Goal: Find specific page/section: Find specific page/section

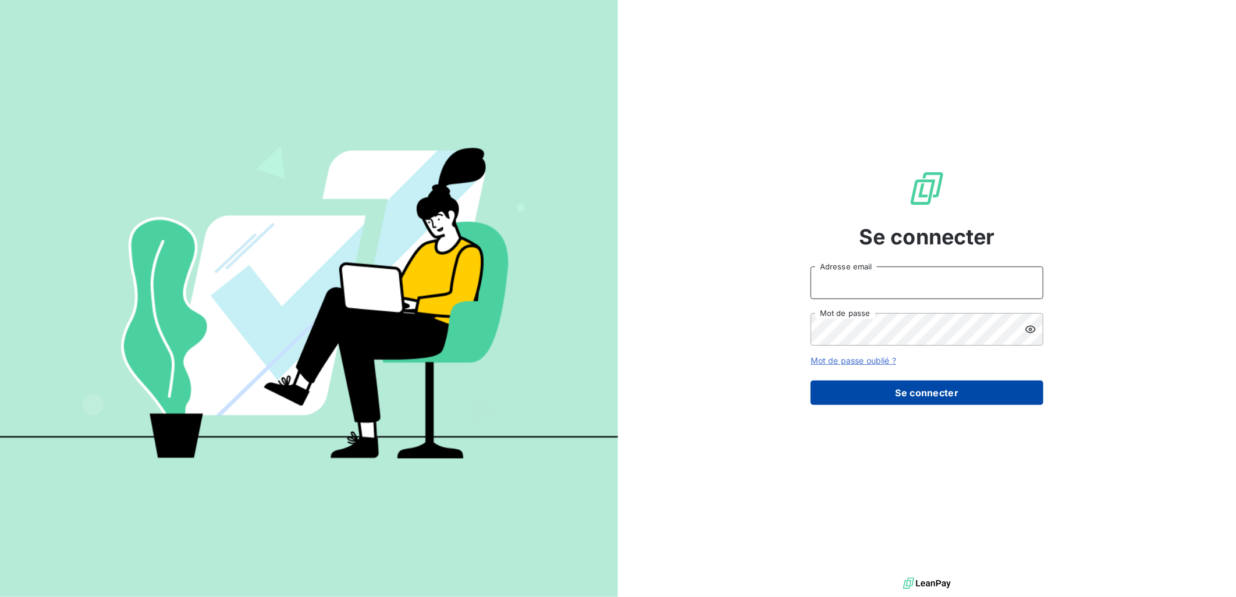
type input "[PERSON_NAME][EMAIL_ADDRESS][DOMAIN_NAME]"
click at [885, 402] on button "Se connecter" at bounding box center [927, 393] width 233 height 24
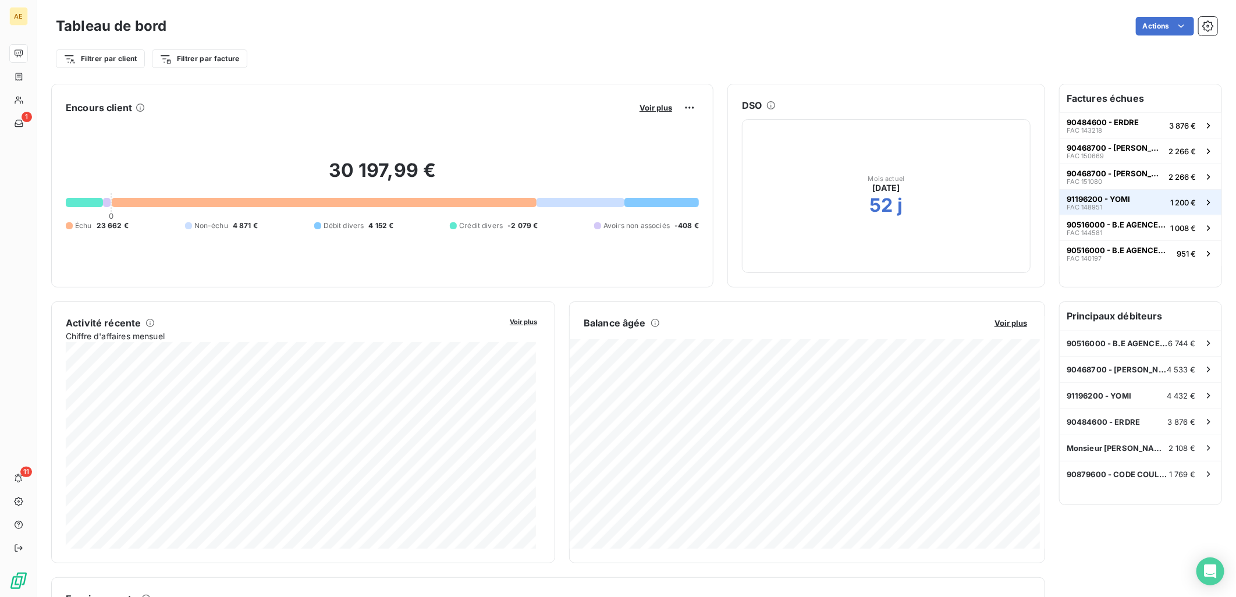
click at [1067, 198] on span "91196200 - YOMI" at bounding box center [1098, 198] width 63 height 9
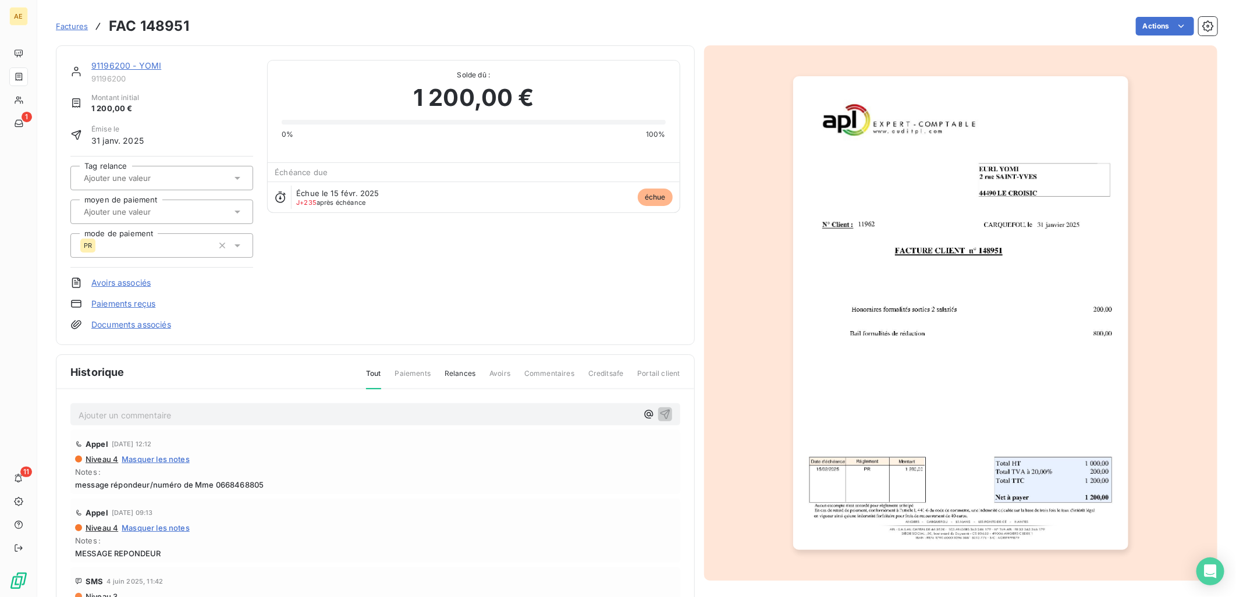
click at [115, 66] on link "91196200 - YOMI" at bounding box center [126, 66] width 70 height 10
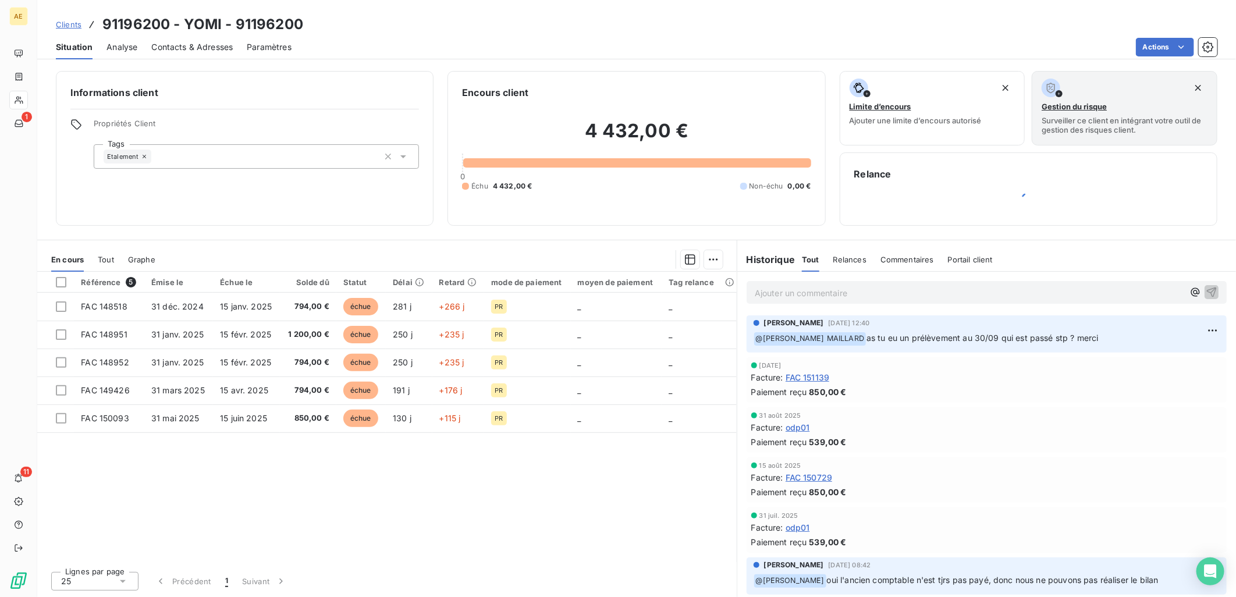
drag, startPoint x: 1184, startPoint y: 293, endPoint x: 1174, endPoint y: 292, distance: 10.6
click at [1191, 293] on icon "button" at bounding box center [1195, 292] width 9 height 9
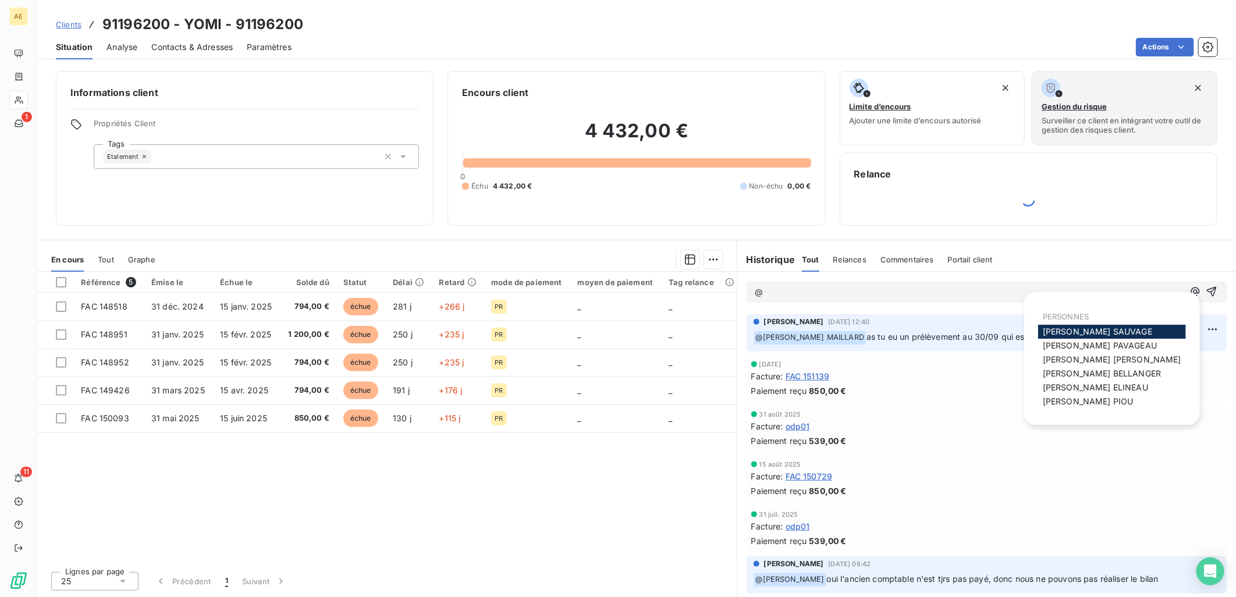
click at [1088, 371] on span "[PERSON_NAME]" at bounding box center [1102, 373] width 118 height 10
click at [1190, 289] on icon "button" at bounding box center [1196, 292] width 12 height 12
click at [1089, 359] on span "[PERSON_NAME] MAILLARD" at bounding box center [1112, 359] width 139 height 10
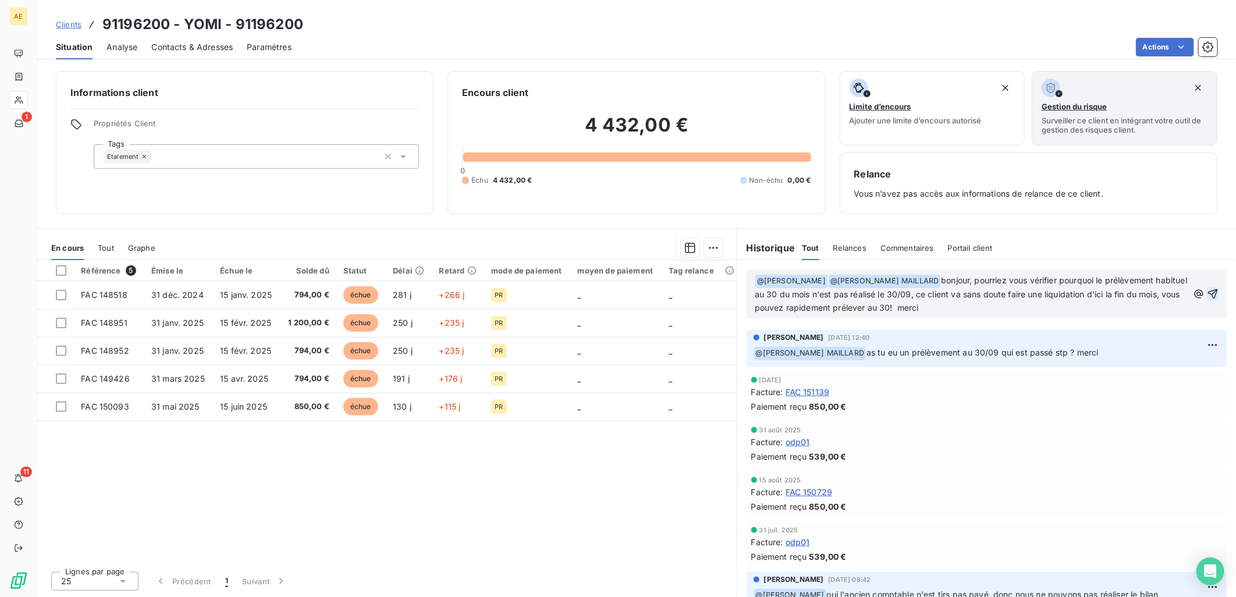
click at [1207, 287] on button "button" at bounding box center [1213, 294] width 12 height 14
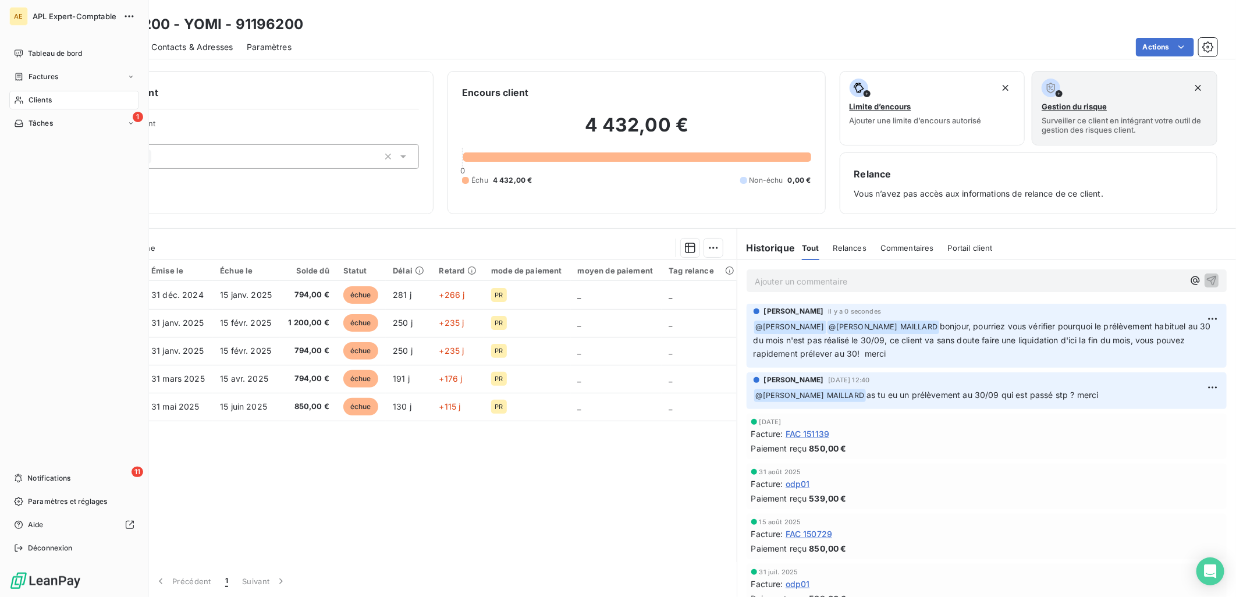
click at [36, 101] on span "Clients" at bounding box center [40, 100] width 23 height 10
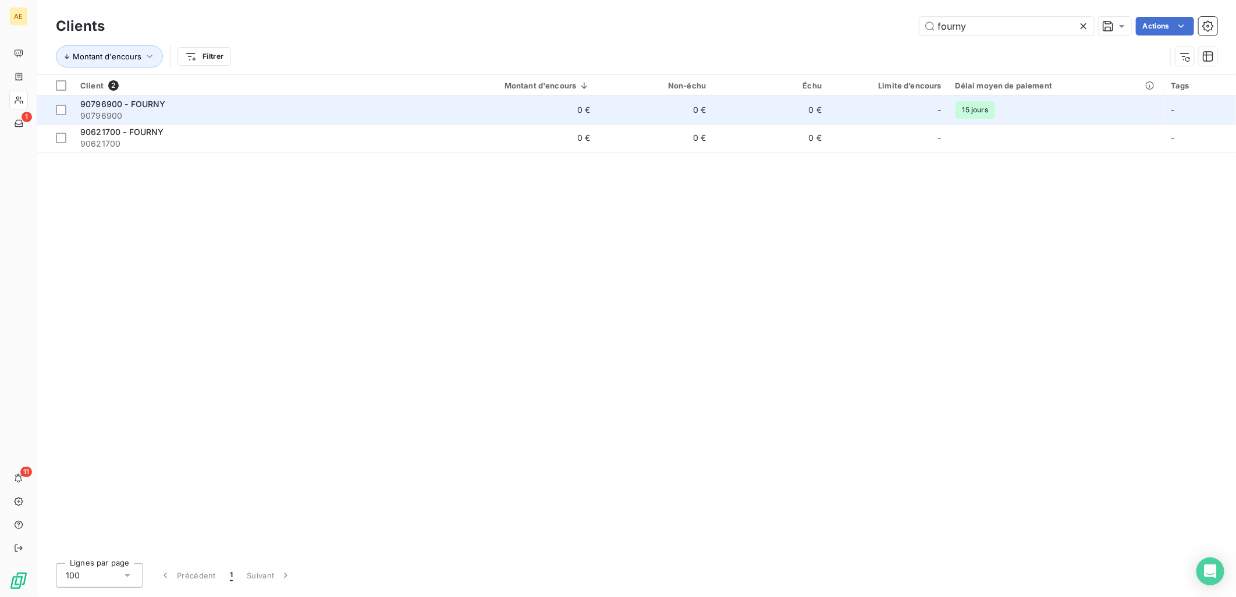
type input "fourny"
click at [139, 108] on span "90796900 - FOURNY" at bounding box center [123, 104] width 86 height 10
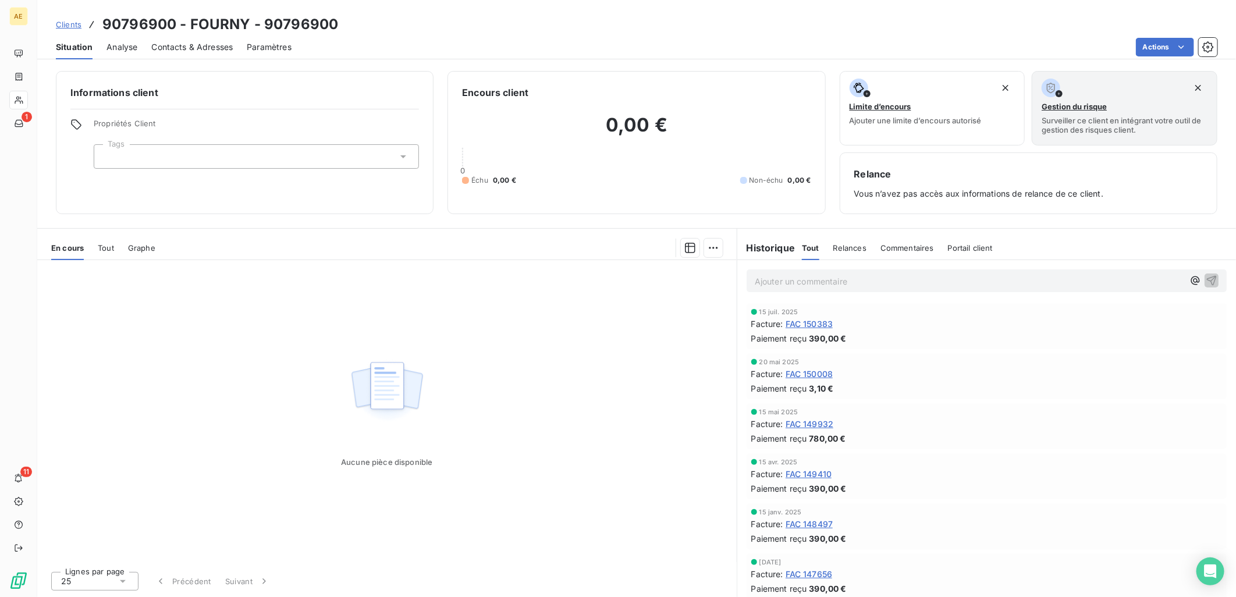
click at [102, 244] on span "Tout" at bounding box center [106, 247] width 16 height 9
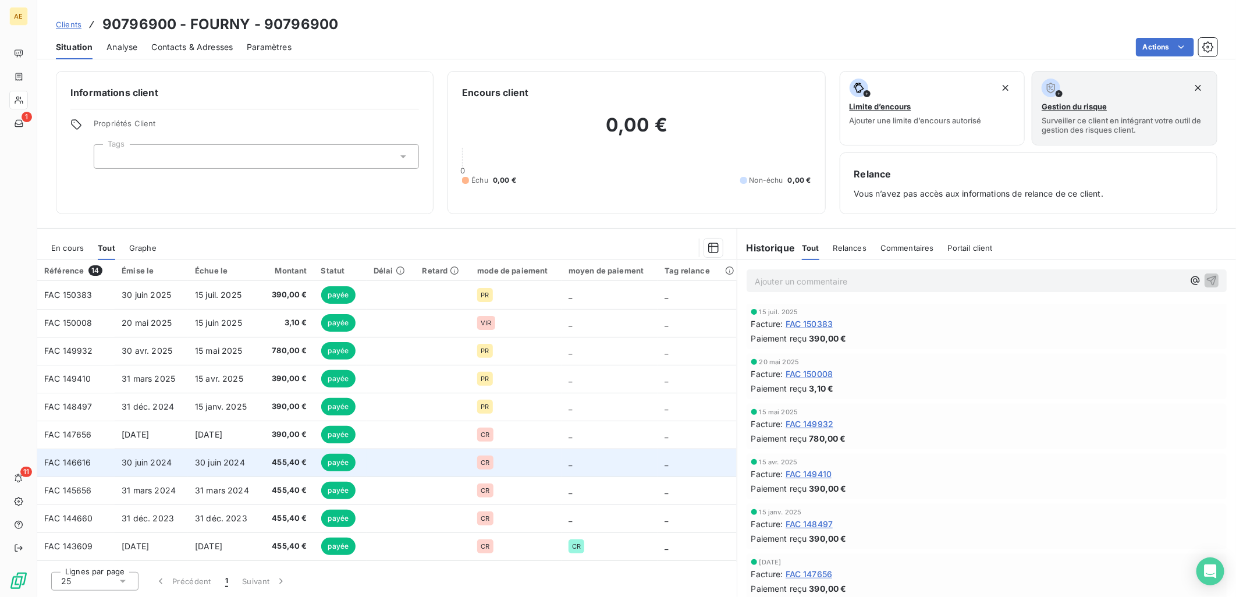
click at [217, 455] on td "30 juin 2024" at bounding box center [224, 463] width 73 height 28
